Goal: Task Accomplishment & Management: Manage account settings

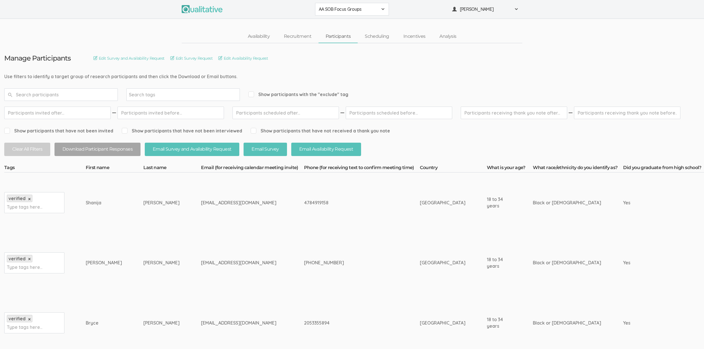
click at [304, 205] on div "4784919158" at bounding box center [351, 202] width 95 height 7
copy div "4784919158"
click at [244, 243] on td "meganwoods.e@gmail.com" at bounding box center [252, 263] width 103 height 60
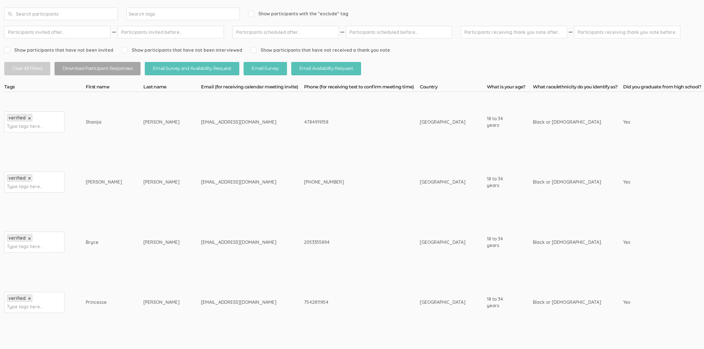
scroll to position [80, 0]
click at [238, 229] on td "brycedstephens@gmail.com" at bounding box center [252, 243] width 103 height 60
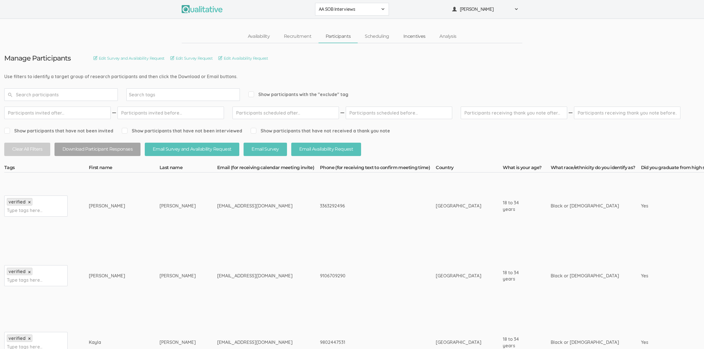
click at [414, 35] on link "Incentives" at bounding box center [414, 36] width 36 height 12
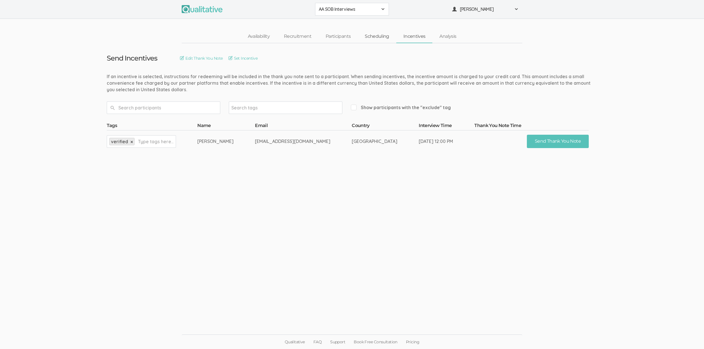
click at [380, 34] on link "Scheduling" at bounding box center [377, 36] width 39 height 12
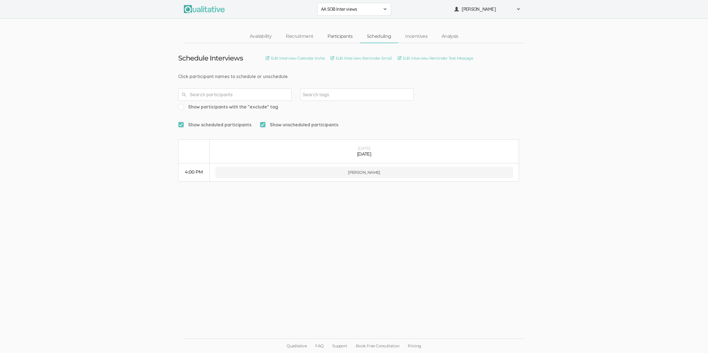
click at [338, 38] on link "Participants" at bounding box center [340, 36] width 39 height 12
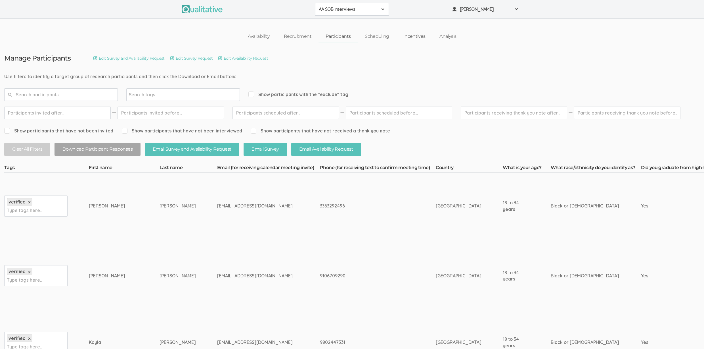
click at [413, 36] on link "Incentives" at bounding box center [414, 36] width 36 height 12
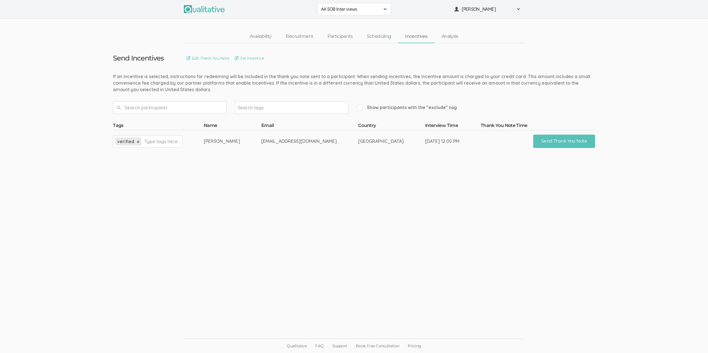
click at [255, 228] on ui-view "Send Incentives Edit Thank You Note Set Incentive Search tags Show participants…" at bounding box center [354, 176] width 708 height 267
click at [91, 161] on ui-view "Send Incentives Edit Thank You Note Set Incentive Search tags Show participants…" at bounding box center [354, 176] width 708 height 267
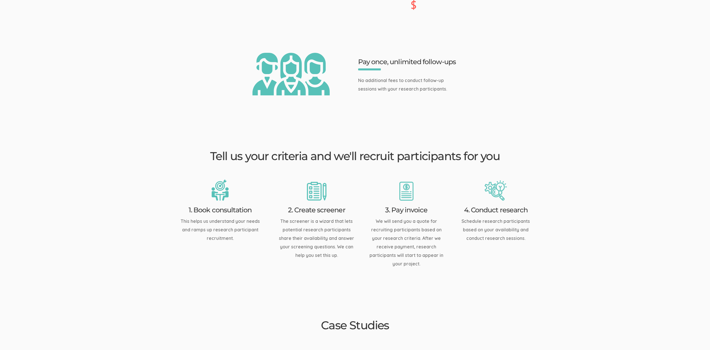
scroll to position [839, 0]
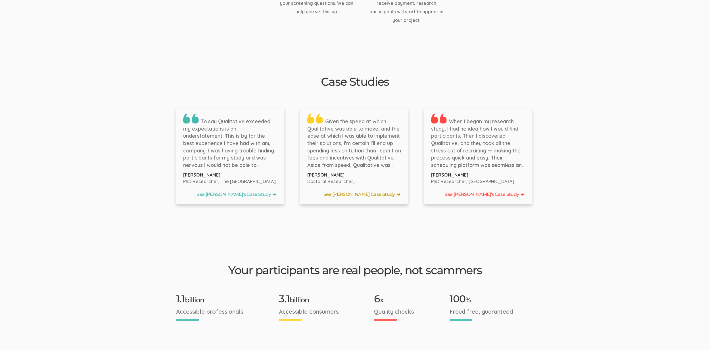
click at [383, 190] on link "See Tyler's Case Study" at bounding box center [354, 194] width 94 height 9
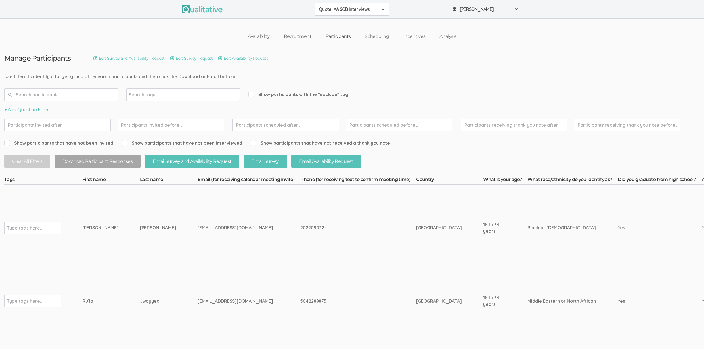
click at [198, 223] on td "driajoseph13@gmail.com" at bounding box center [249, 228] width 103 height 86
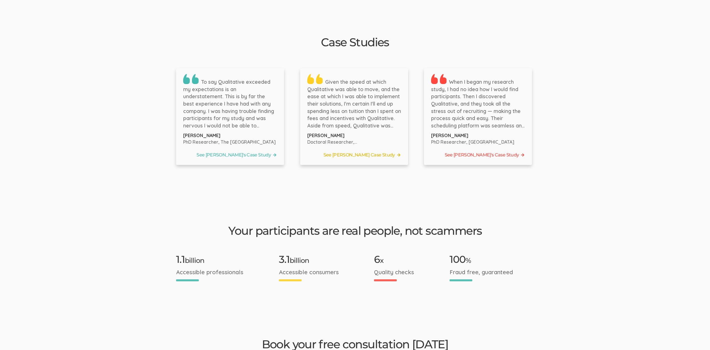
scroll to position [839, 0]
